Goal: Information Seeking & Learning: Learn about a topic

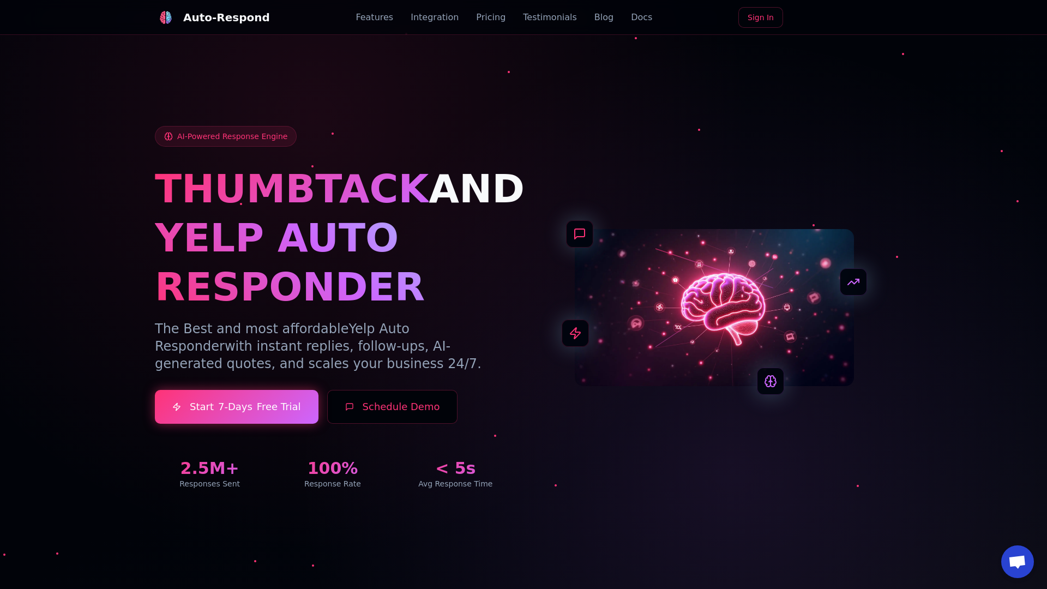
click at [594, 17] on link "Blog" at bounding box center [603, 17] width 19 height 13
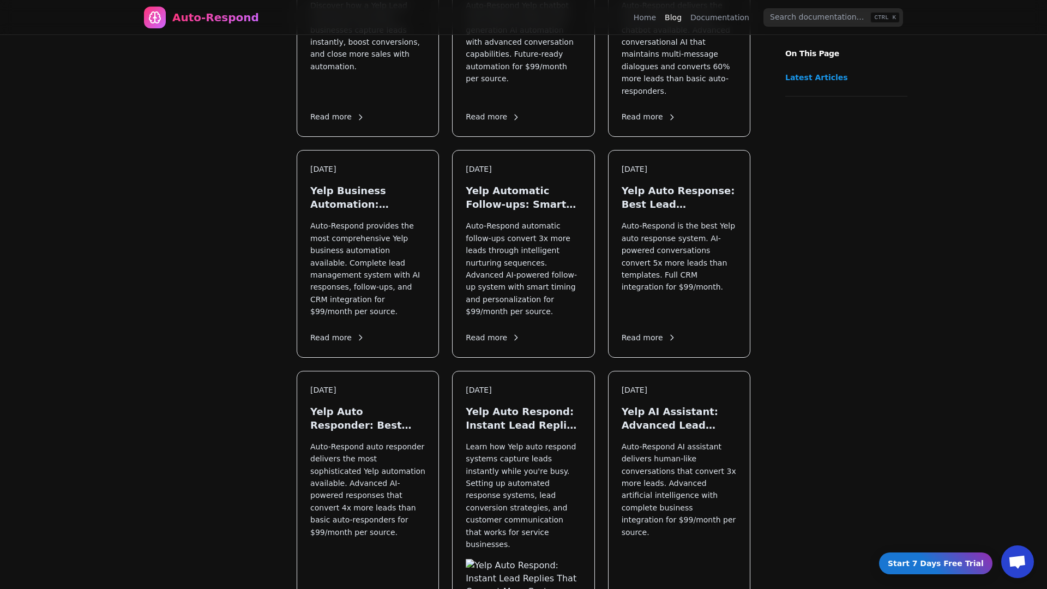
scroll to position [1120, 0]
